Goal: Check status

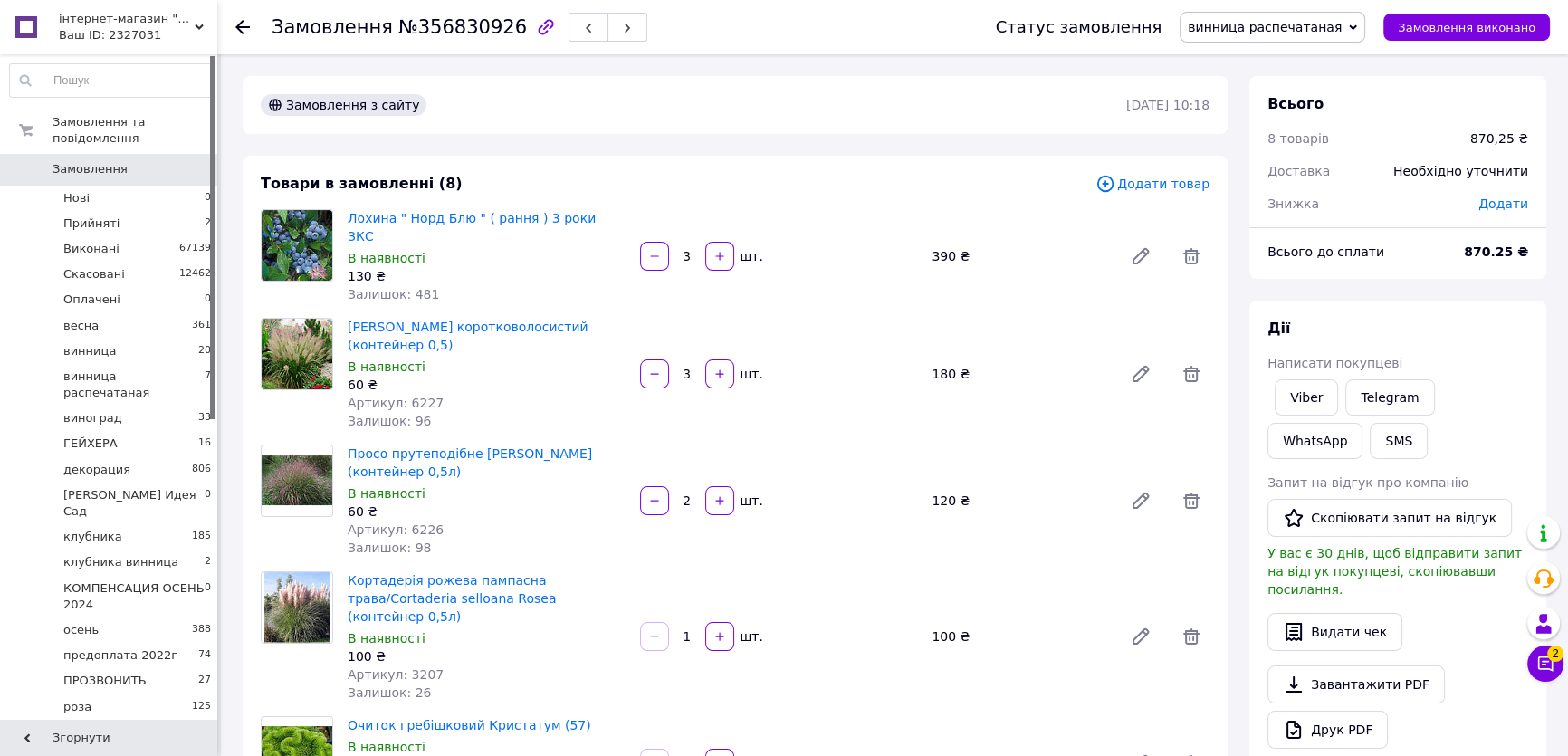
click at [248, 31] on div at bounding box center [254, 27] width 37 height 54
click at [249, 26] on use at bounding box center [242, 27] width 14 height 14
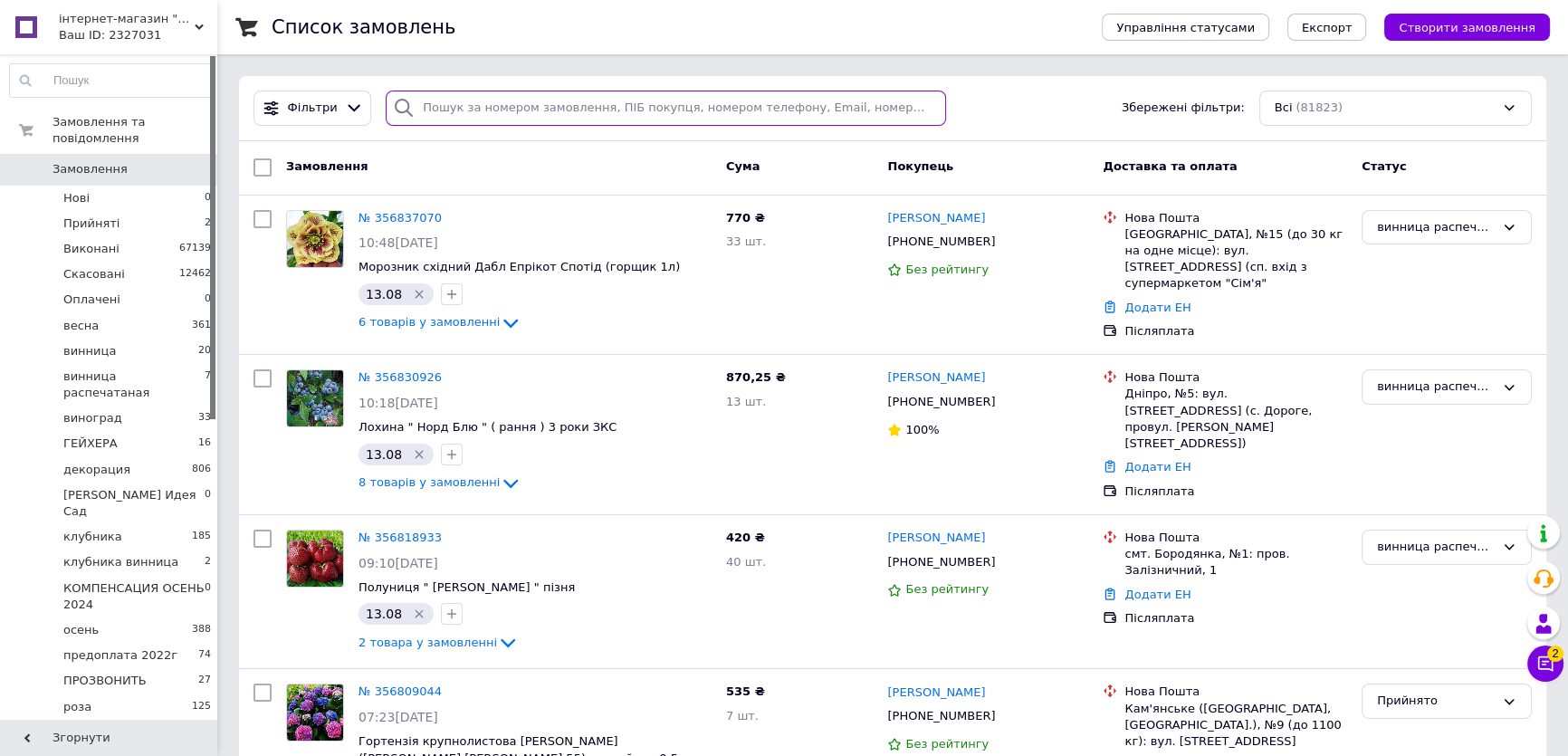
click at [614, 107] on input "search" at bounding box center [665, 108] width 560 height 36
paste input "0962401625"
type input "0962401625"
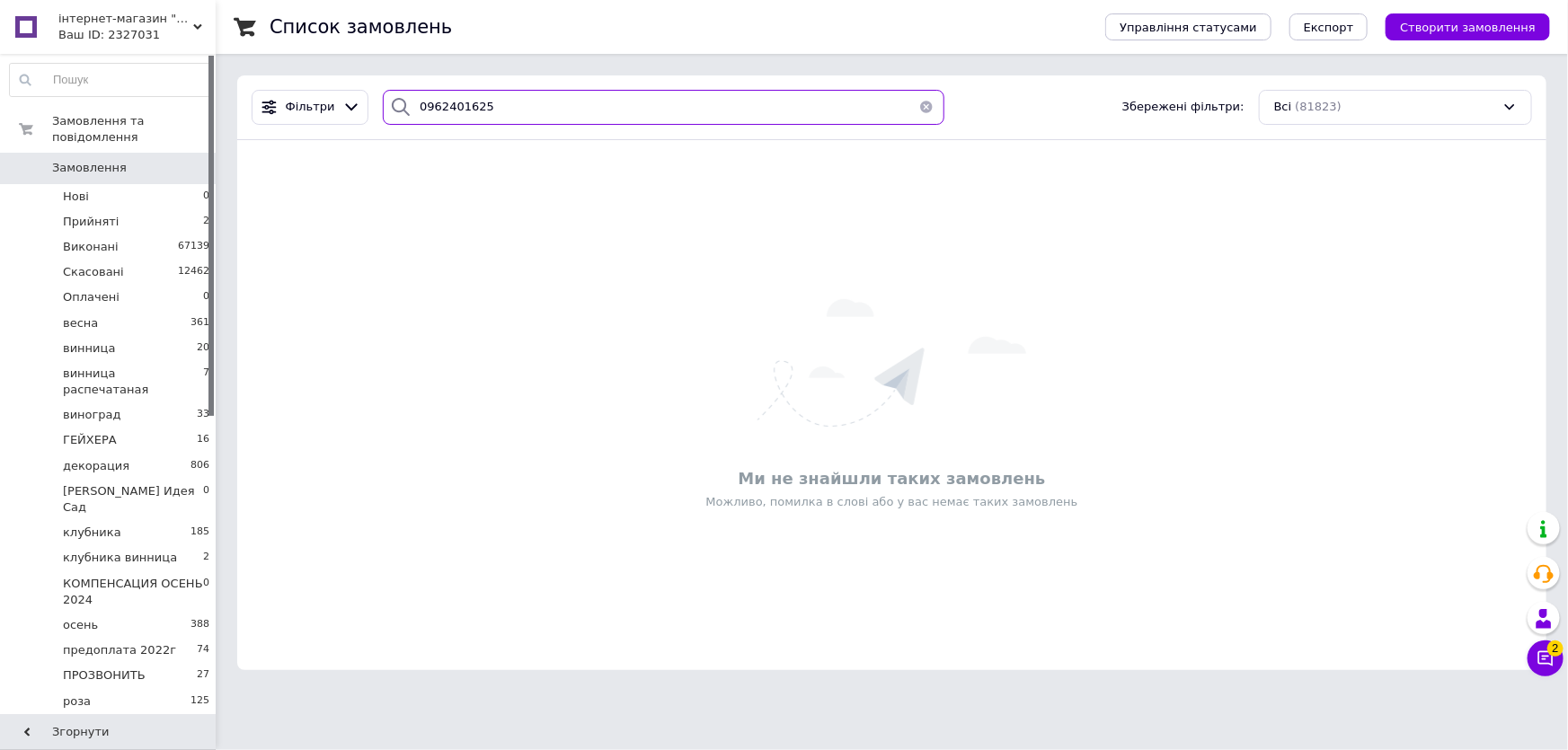
drag, startPoint x: 443, startPoint y: 116, endPoint x: 408, endPoint y: 111, distance: 35.4
click at [408, 112] on div "0962401625" at bounding box center [663, 107] width 561 height 35
